Goal: Task Accomplishment & Management: Use online tool/utility

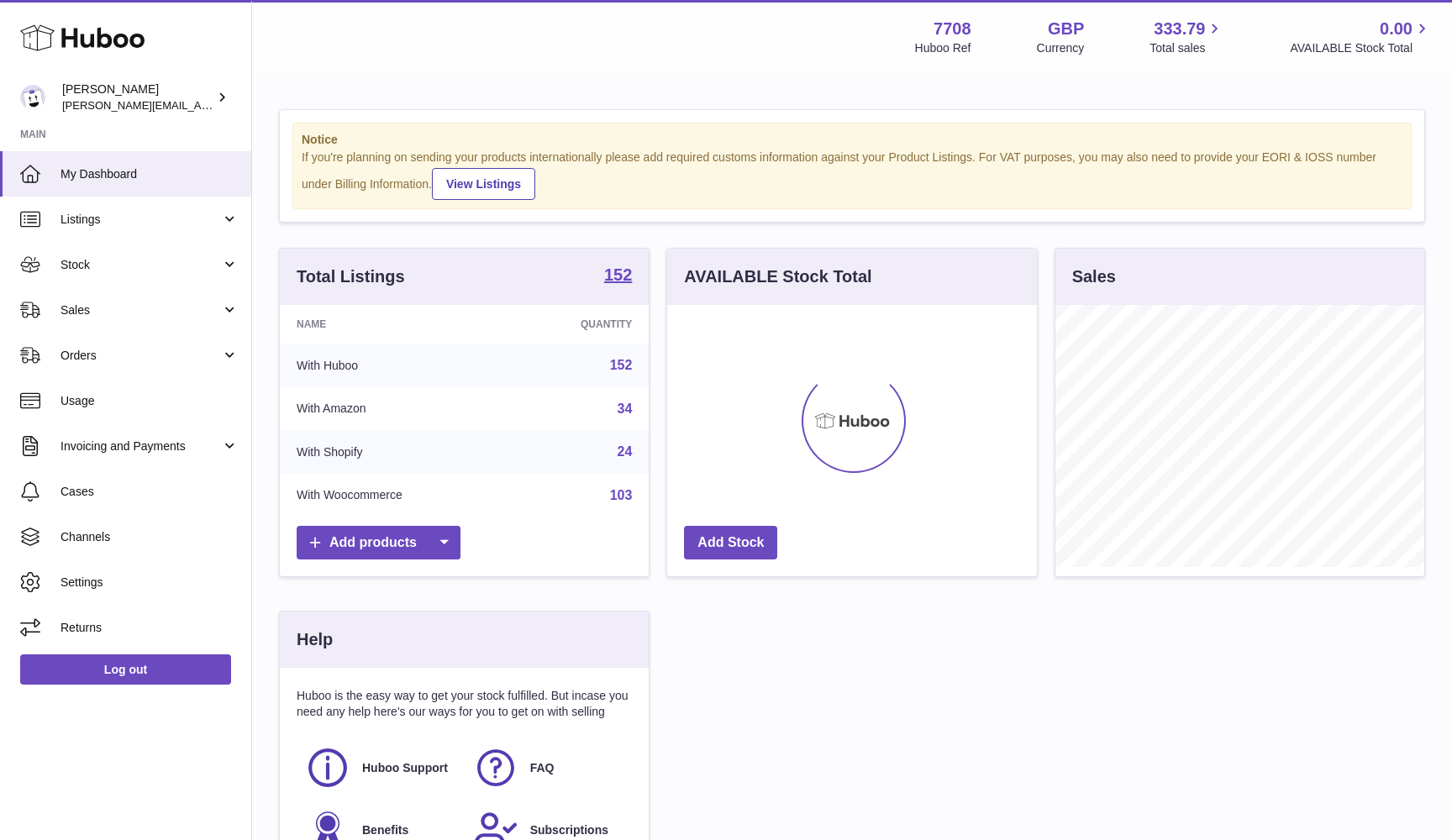
scroll to position [262, 369]
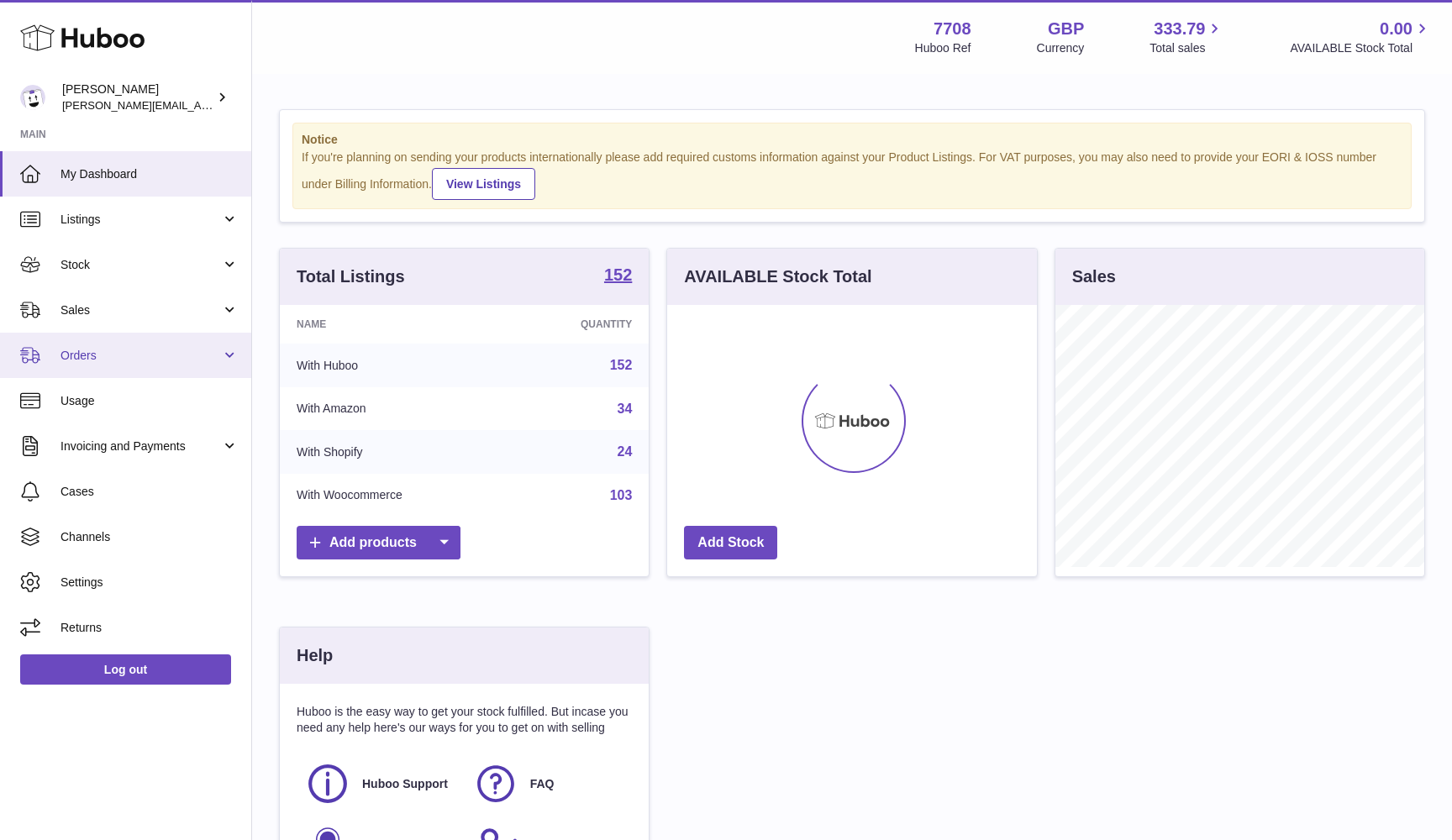
click at [139, 332] on link "Orders" at bounding box center [126, 354] width 251 height 45
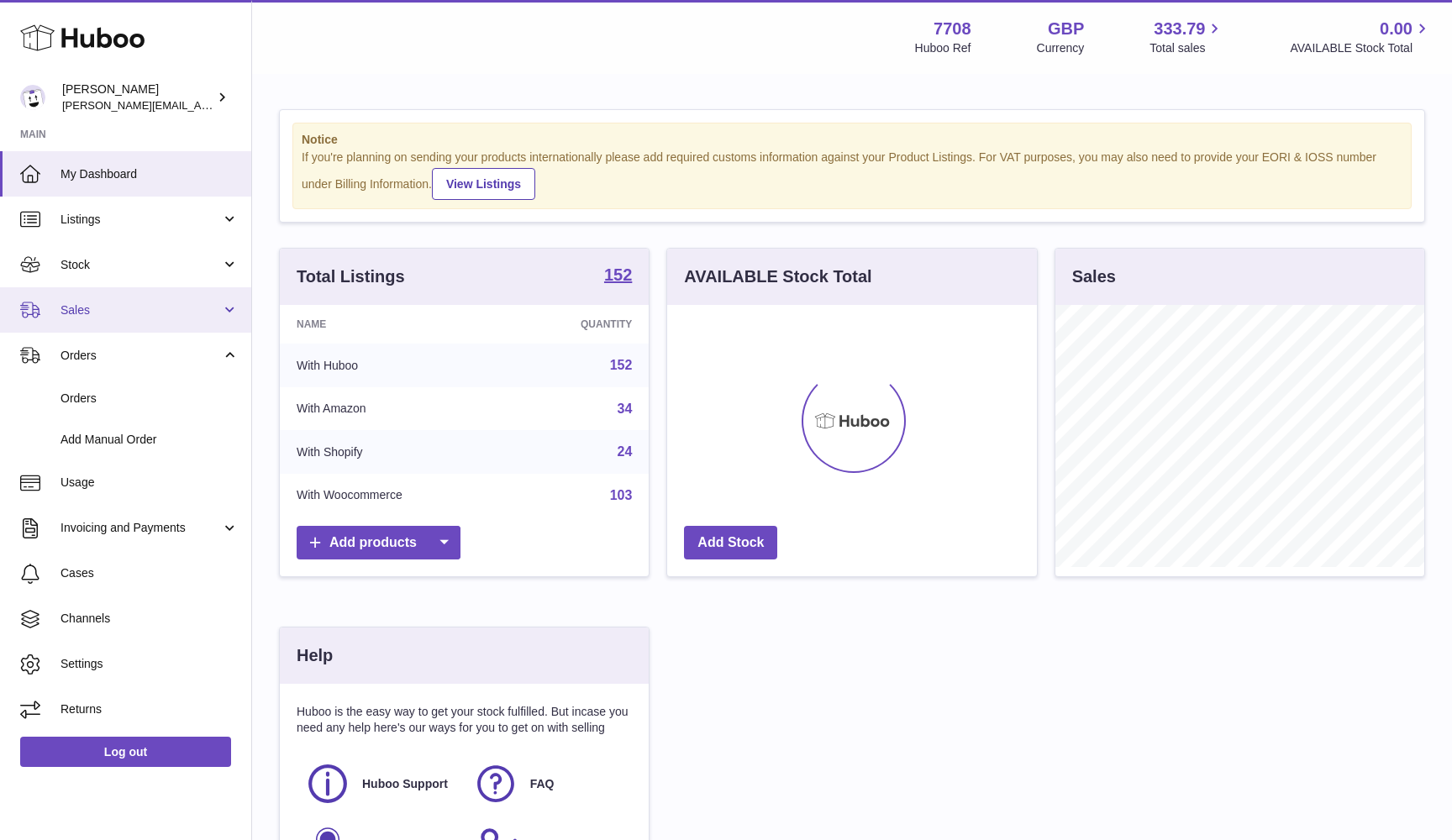
click at [123, 302] on span "Sales" at bounding box center [141, 310] width 161 height 16
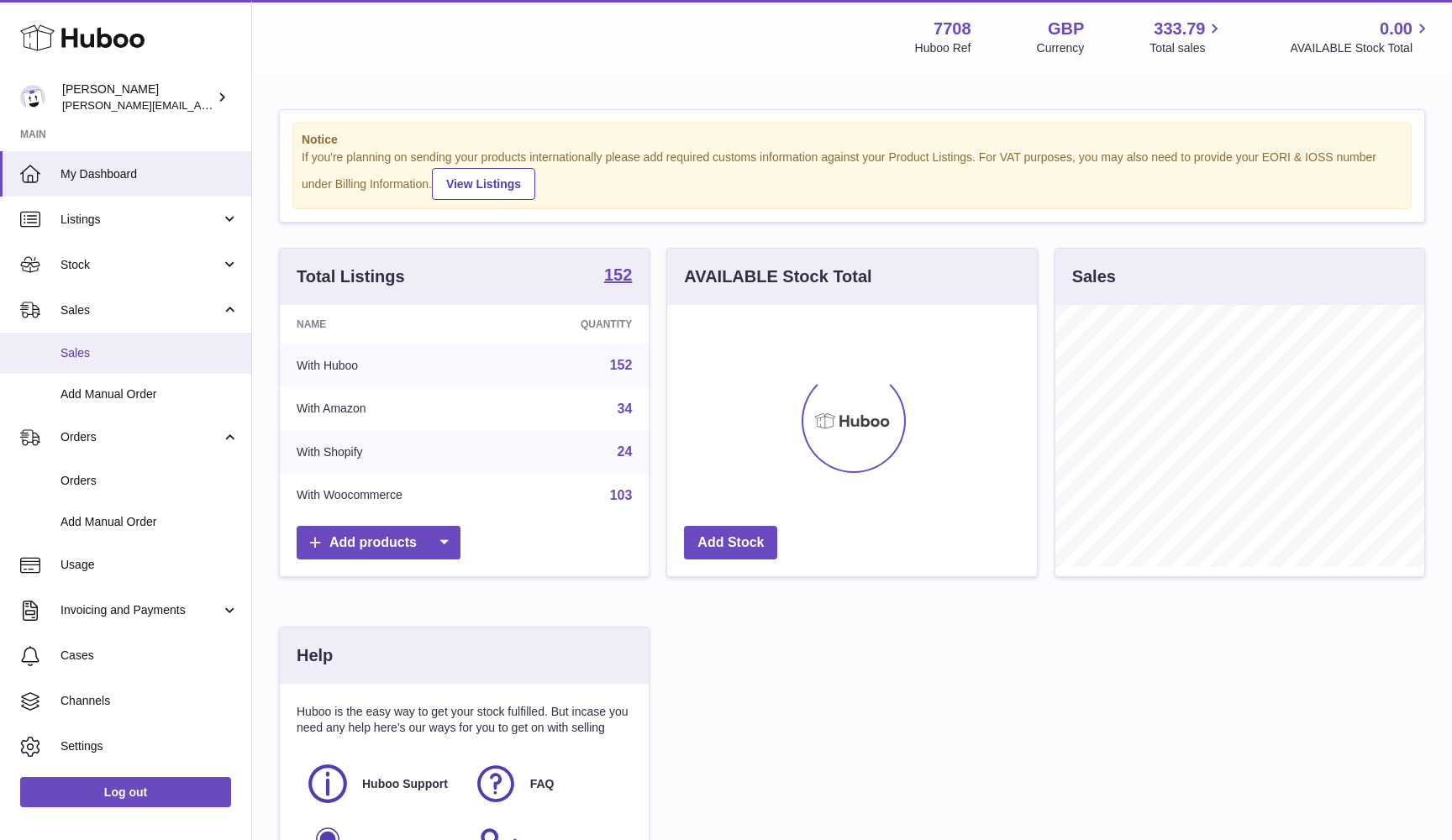
click at [88, 348] on span "Sales" at bounding box center [150, 353] width 178 height 16
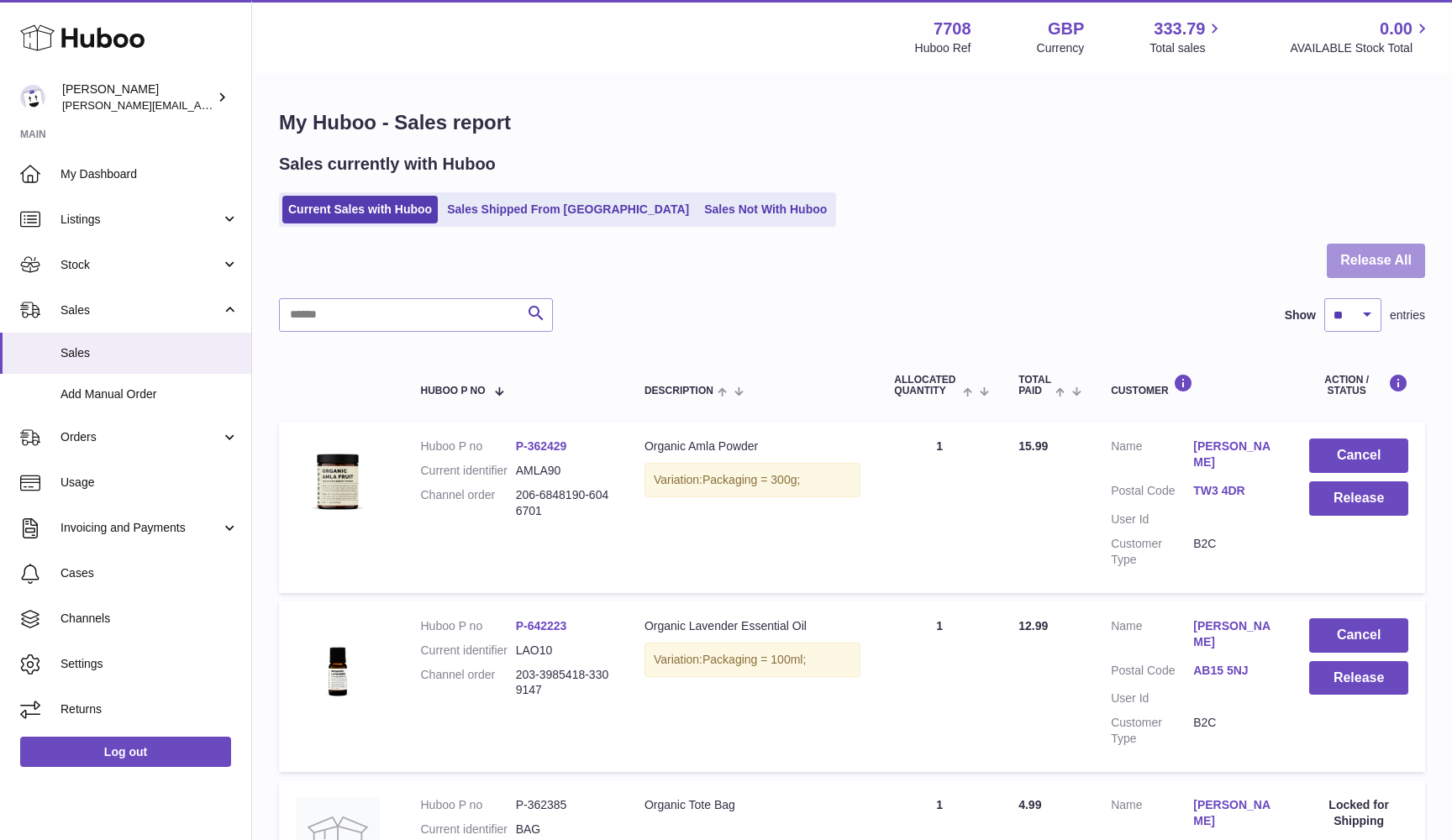
click at [1358, 261] on button "Release All" at bounding box center [1375, 260] width 99 height 35
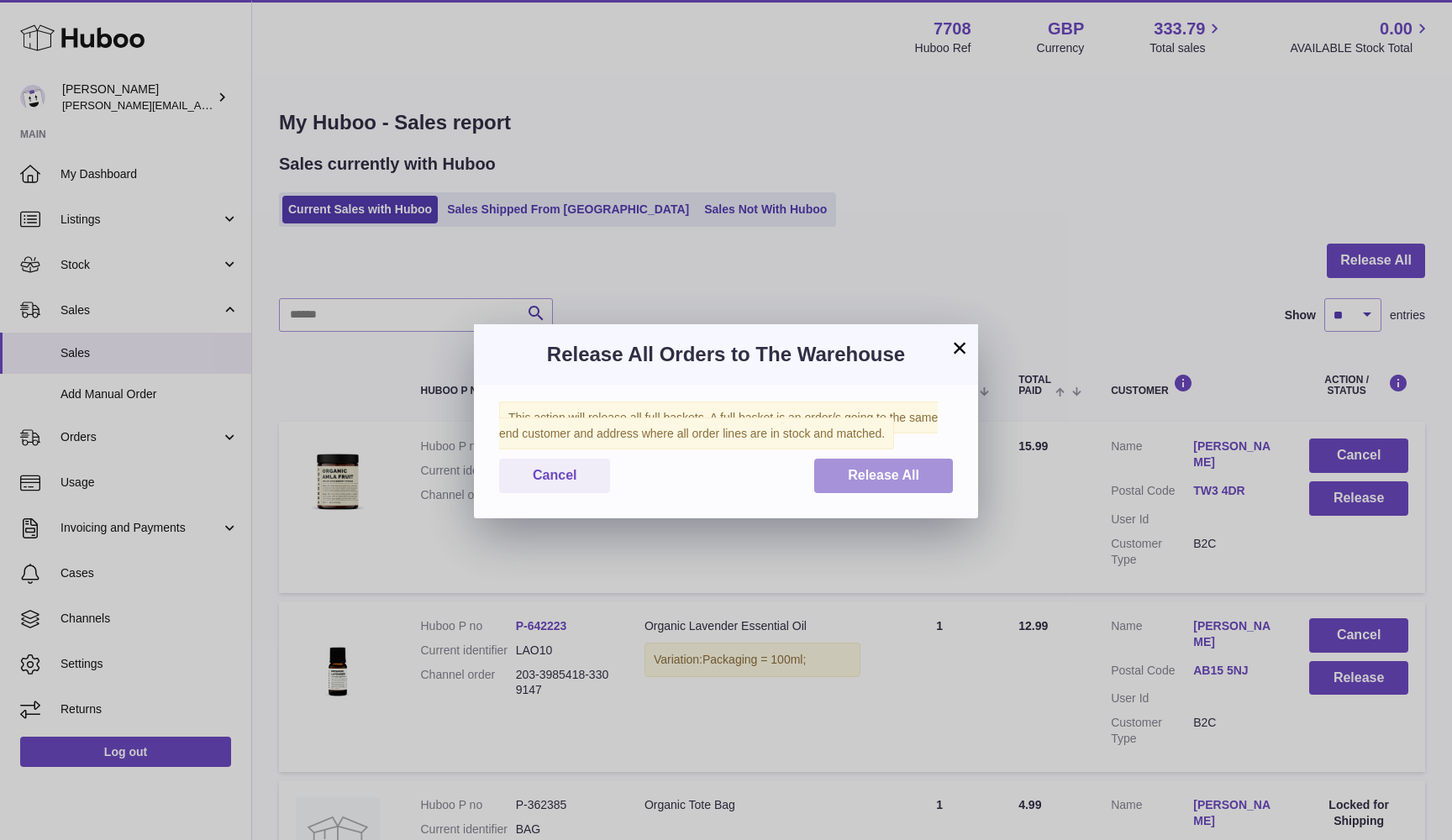
click at [877, 470] on span "Release All" at bounding box center [884, 475] width 72 height 14
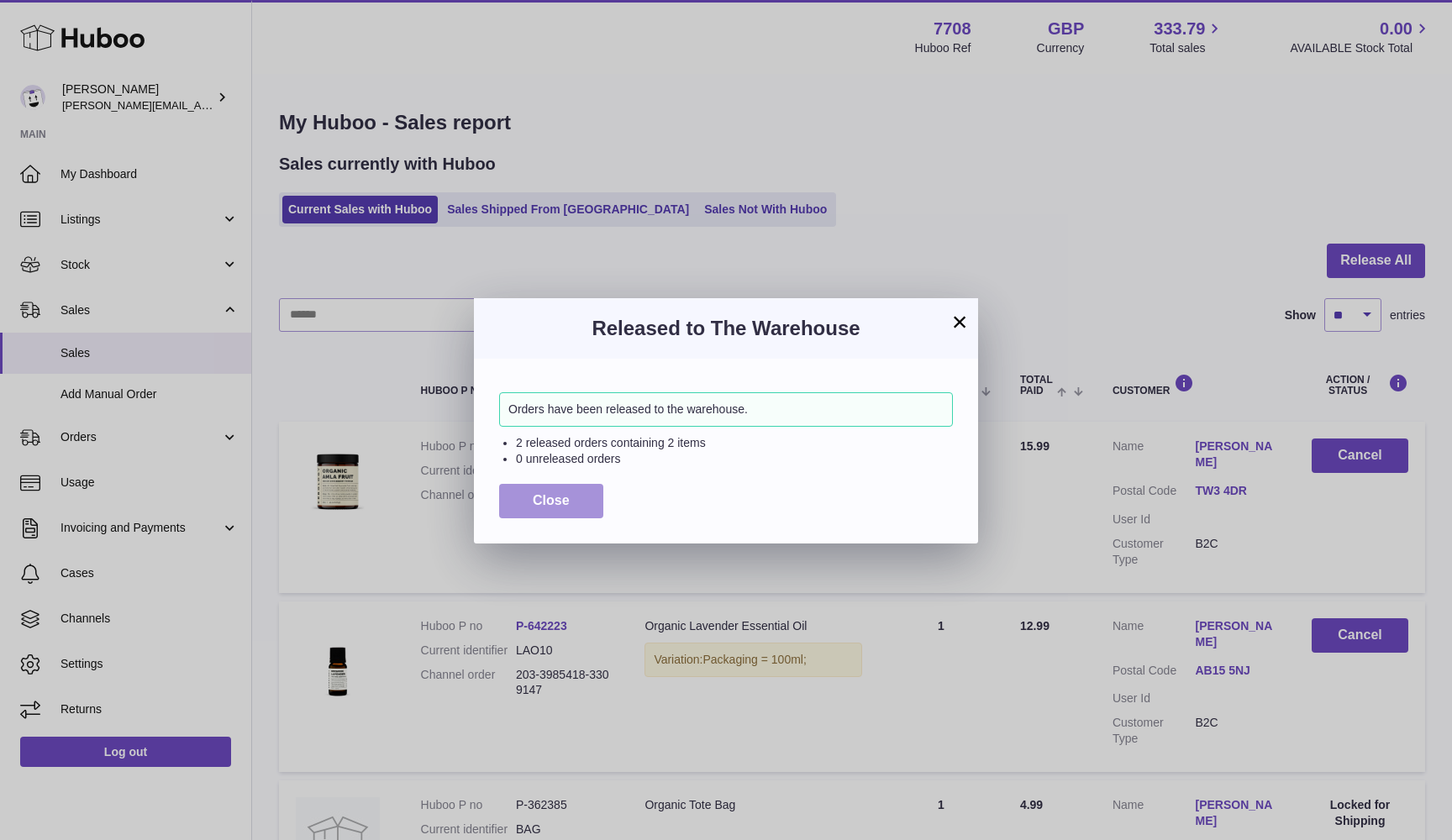
click at [545, 493] on span "Close" at bounding box center [551, 500] width 37 height 14
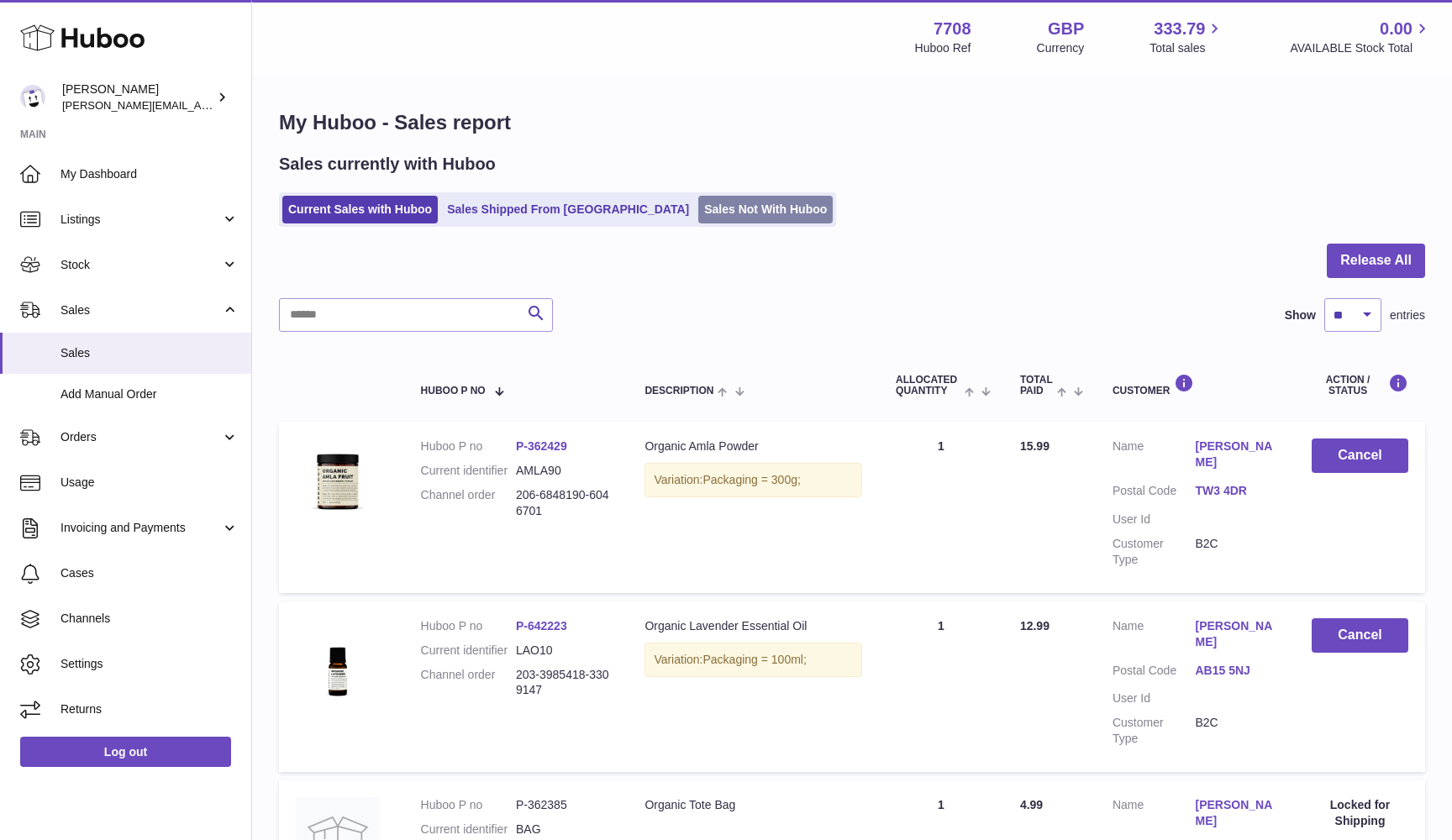
click at [699, 209] on link "Sales Not With Huboo" at bounding box center [765, 210] width 135 height 28
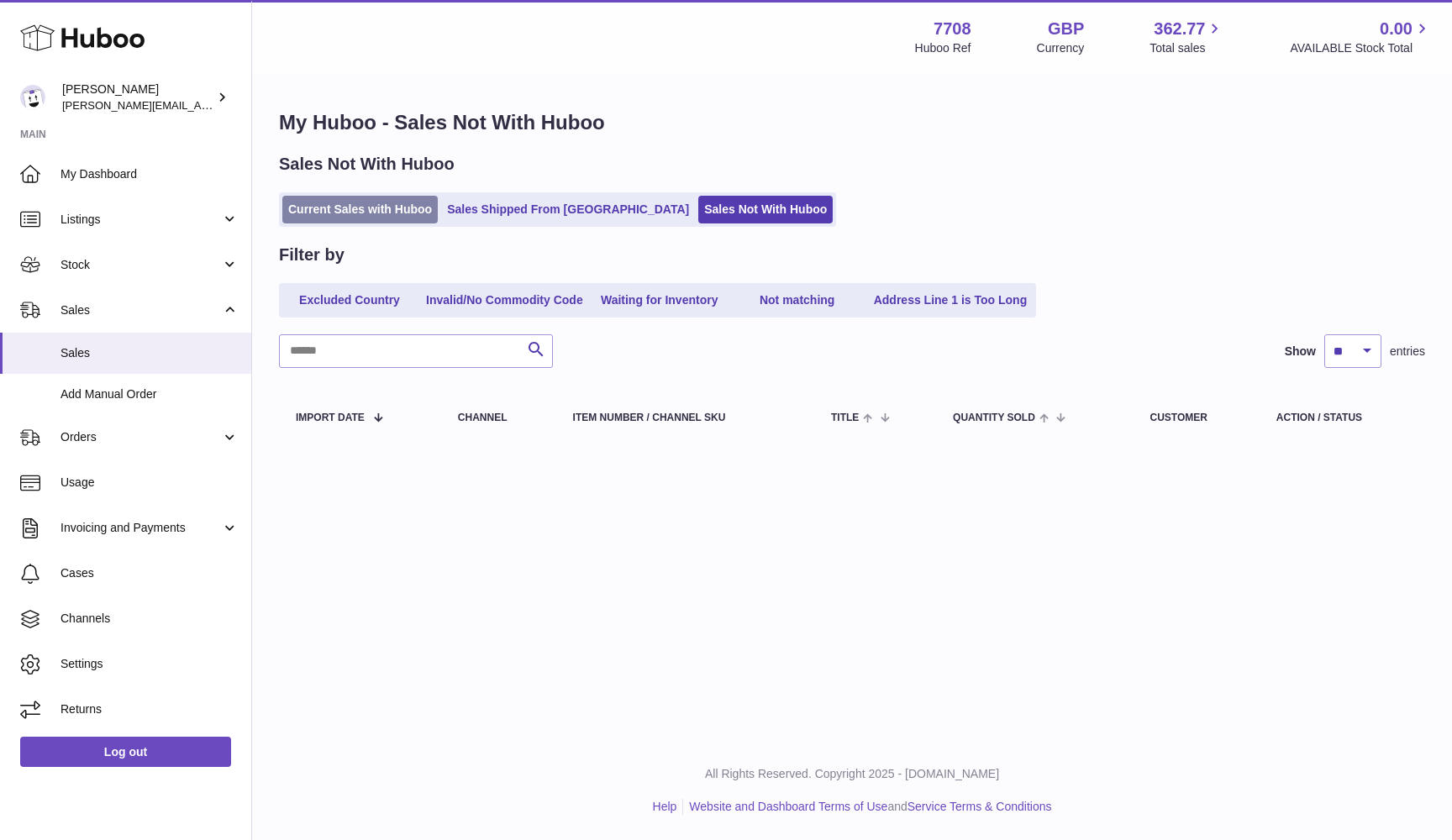
click at [400, 202] on link "Current Sales with Huboo" at bounding box center [360, 210] width 156 height 28
